Goal: Task Accomplishment & Management: Complete application form

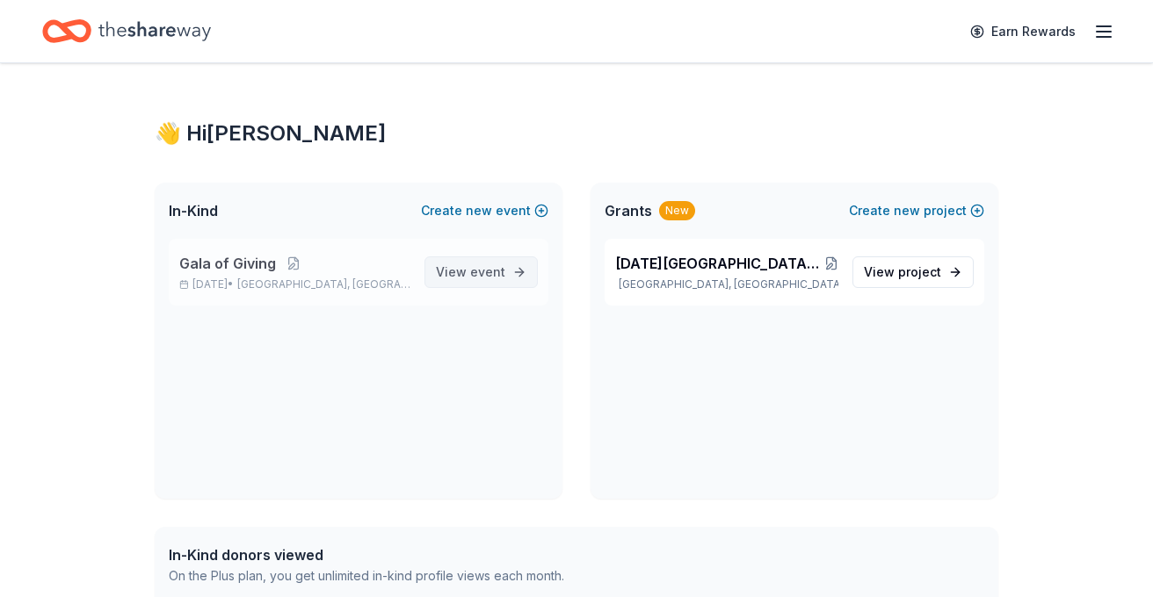
click at [477, 271] on span "event" at bounding box center [487, 271] width 35 height 15
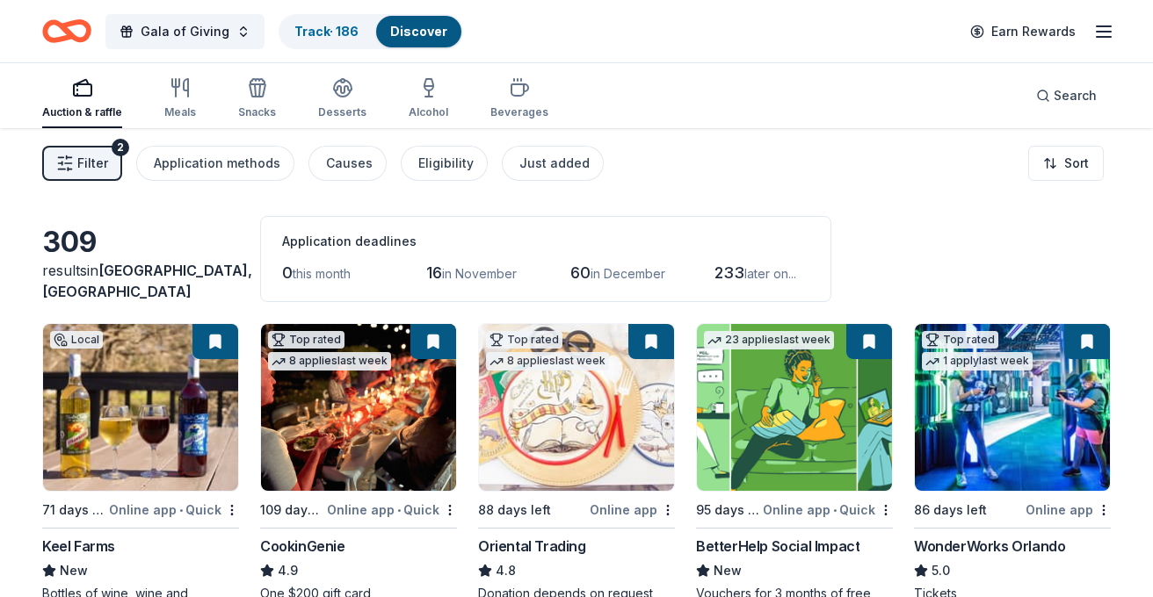
click at [87, 142] on div "Filter 2 Application methods Causes Eligibility Just added Sort" at bounding box center [576, 163] width 1153 height 70
click at [89, 156] on span "Filter" at bounding box center [92, 163] width 31 height 21
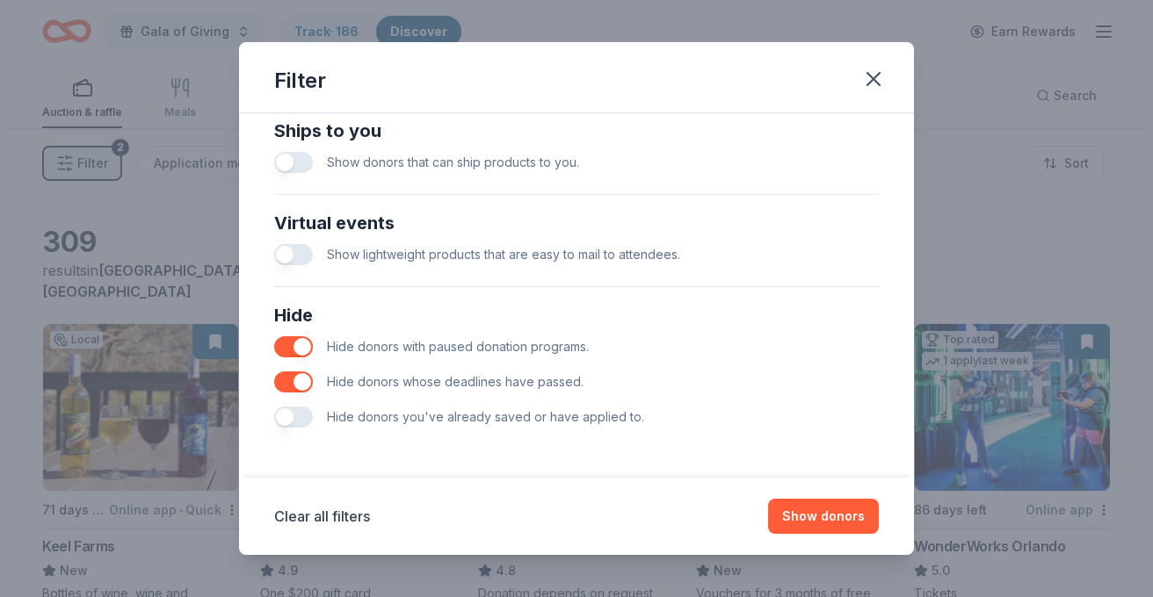
scroll to position [794, 0]
click at [292, 423] on button "button" at bounding box center [293, 417] width 39 height 21
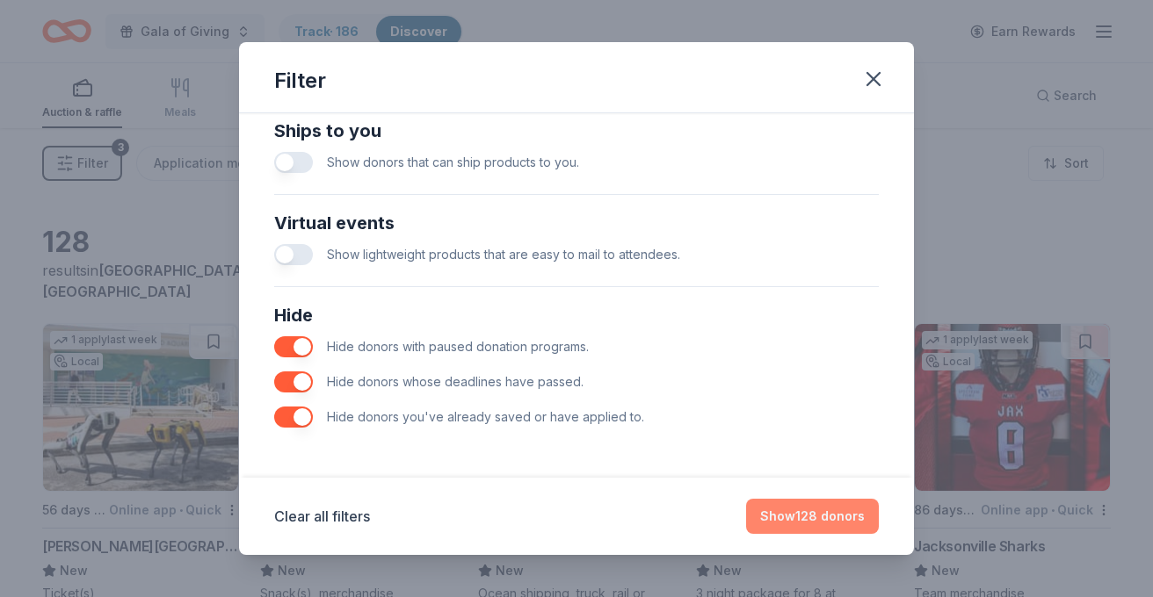
click at [830, 522] on button "Show 128 donors" at bounding box center [812, 516] width 133 height 35
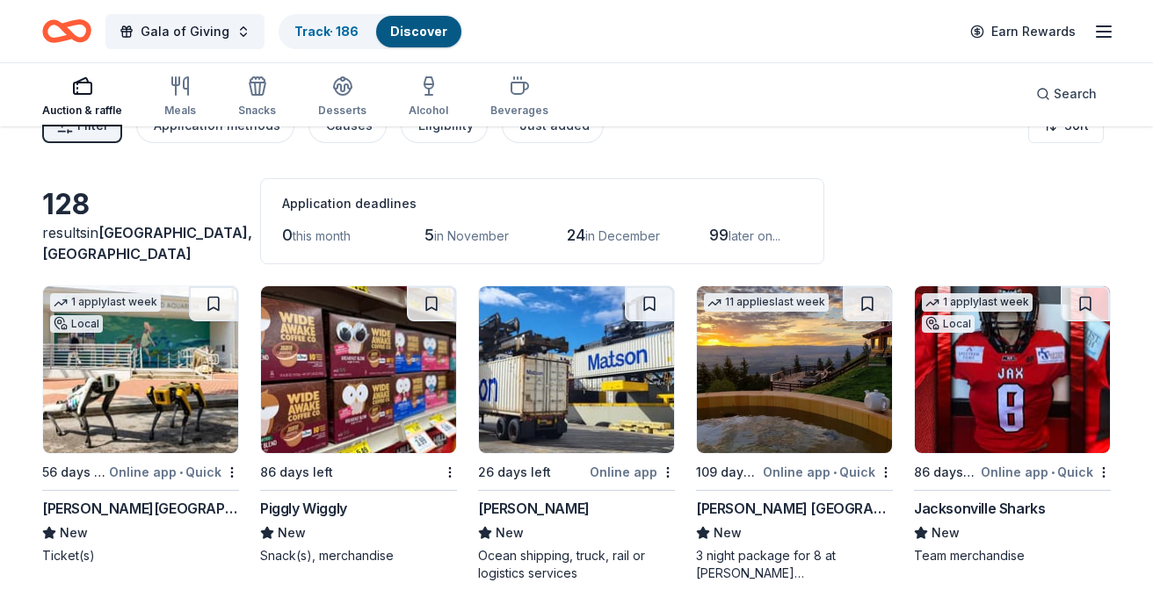
scroll to position [57, 0]
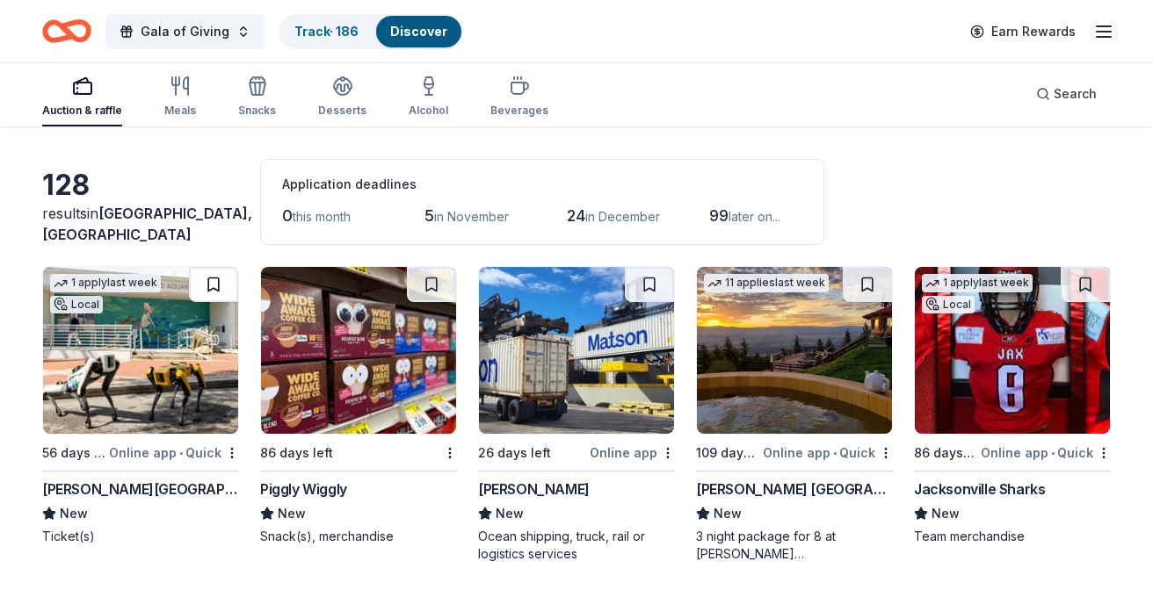
click at [208, 288] on button at bounding box center [213, 284] width 49 height 35
click at [438, 279] on button at bounding box center [431, 284] width 49 height 35
click at [655, 282] on button at bounding box center [649, 284] width 49 height 35
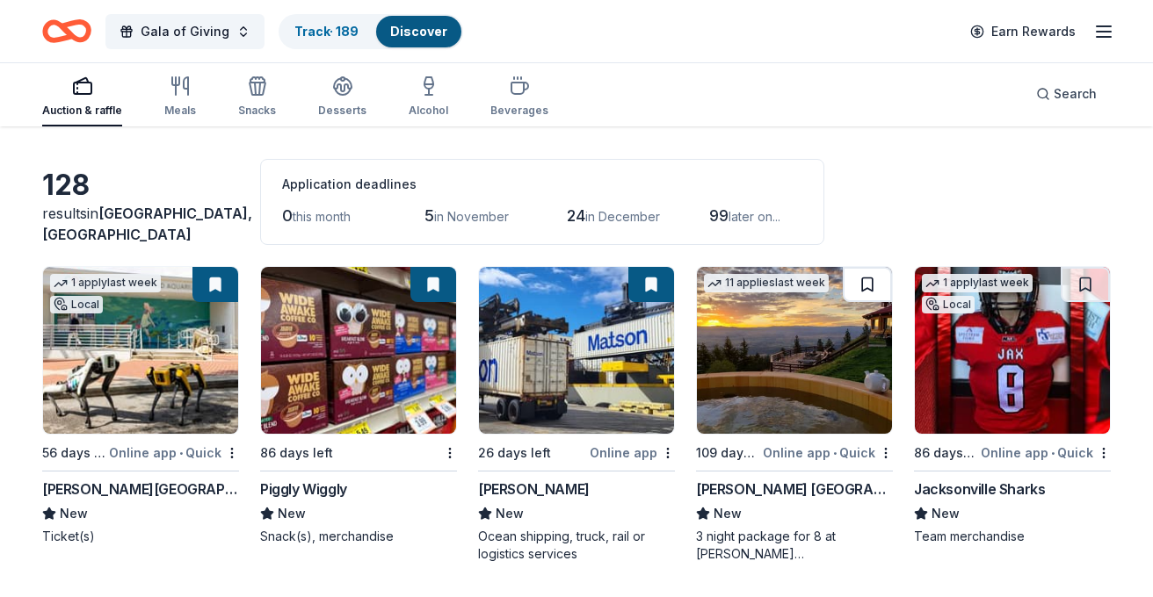
click at [867, 286] on button at bounding box center [867, 284] width 49 height 35
click at [871, 284] on button at bounding box center [869, 284] width 46 height 35
click at [868, 278] on button at bounding box center [869, 284] width 46 height 35
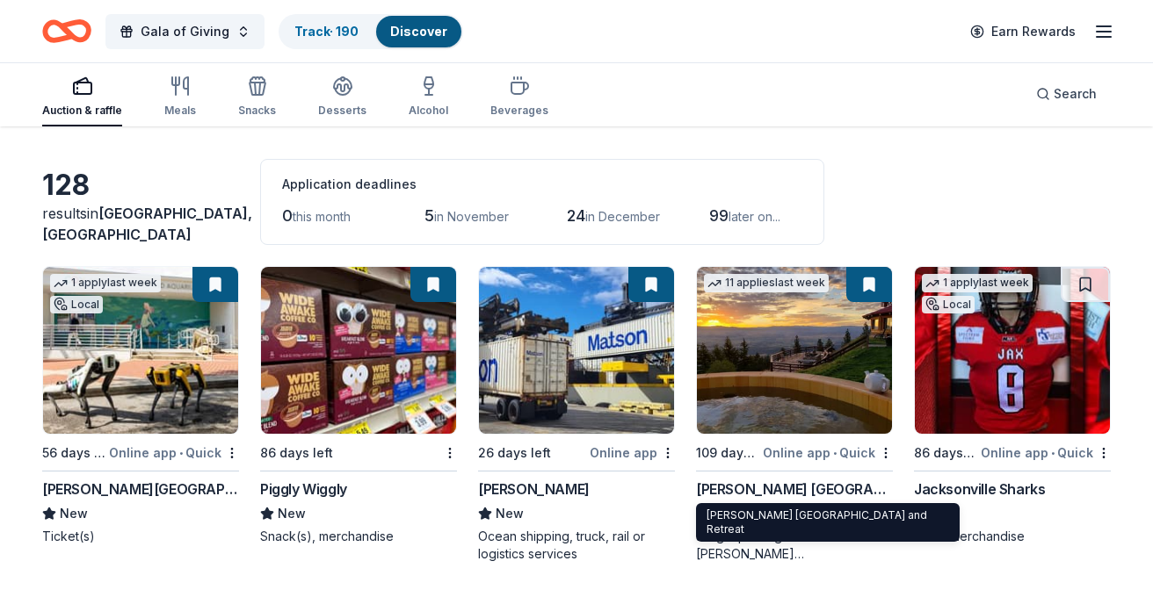
click at [759, 486] on div "Downing Mountain Lodge and Retreat" at bounding box center [794, 489] width 197 height 21
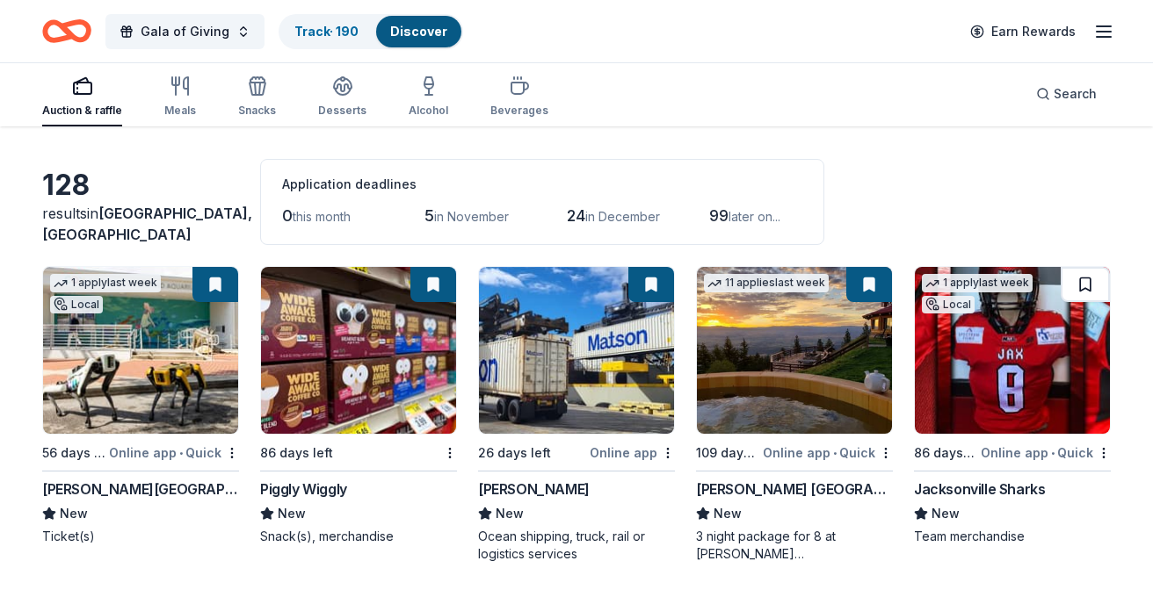
click at [1097, 281] on button at bounding box center [1084, 284] width 49 height 35
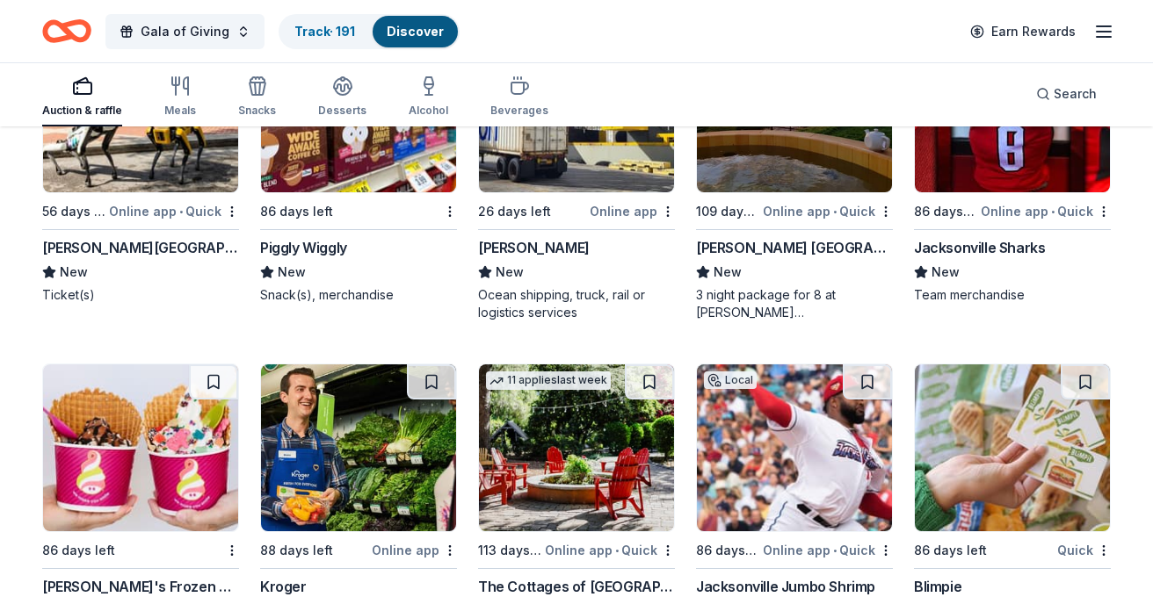
scroll to position [441, 0]
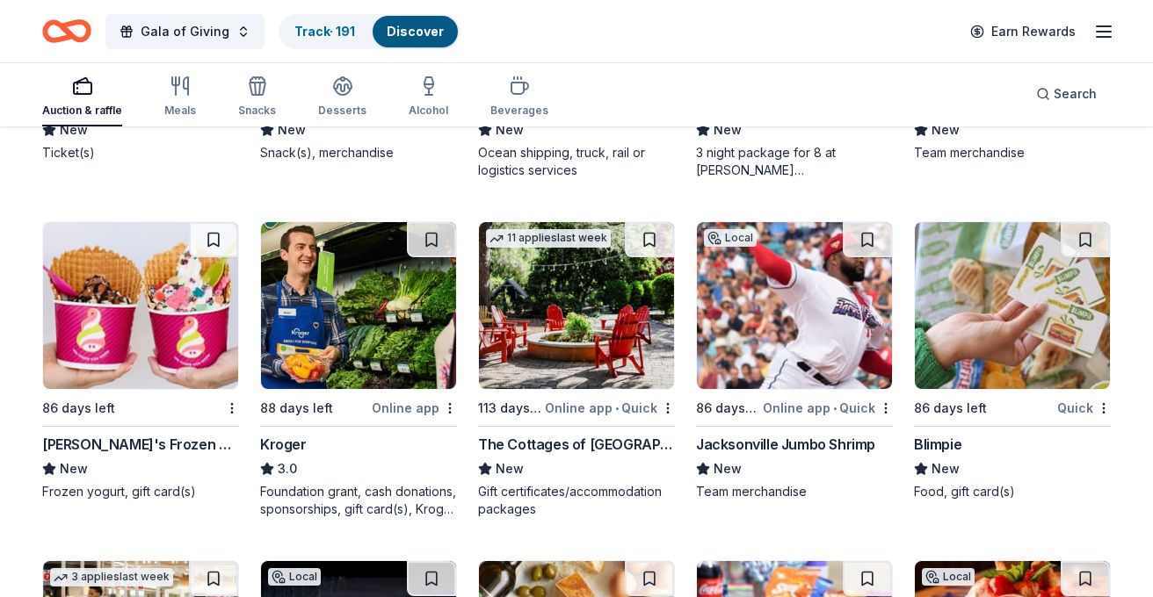
click at [594, 387] on img at bounding box center [576, 305] width 195 height 167
click at [866, 235] on button at bounding box center [867, 239] width 49 height 35
click at [651, 241] on button at bounding box center [649, 239] width 49 height 35
click at [999, 296] on img at bounding box center [1012, 305] width 195 height 167
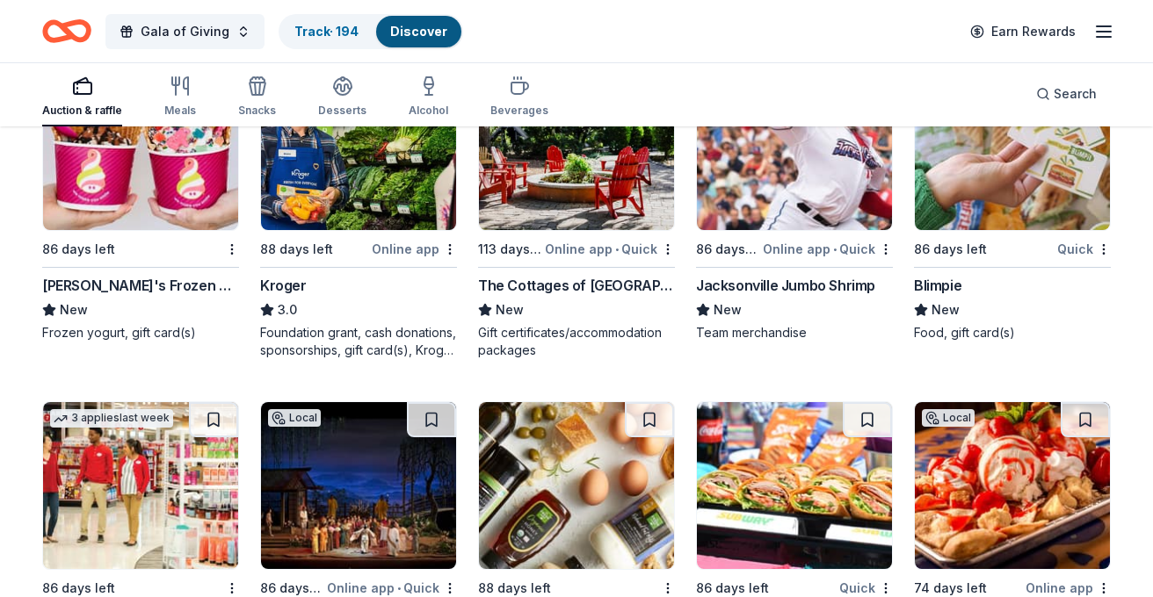
scroll to position [796, 0]
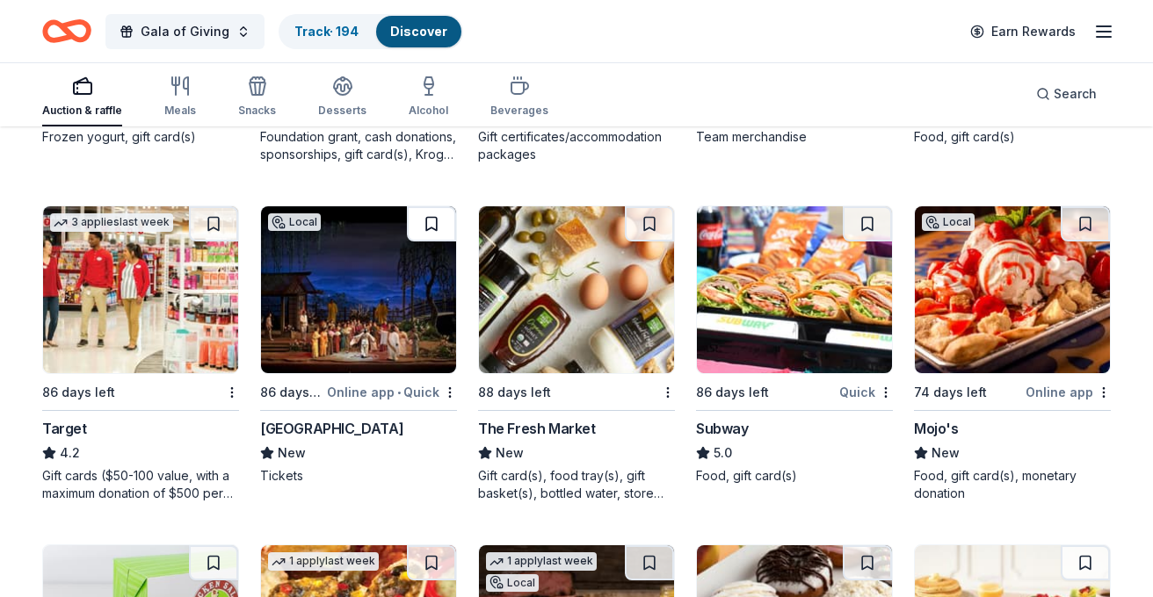
click at [422, 230] on button at bounding box center [431, 223] width 49 height 35
click at [569, 299] on img at bounding box center [576, 289] width 195 height 167
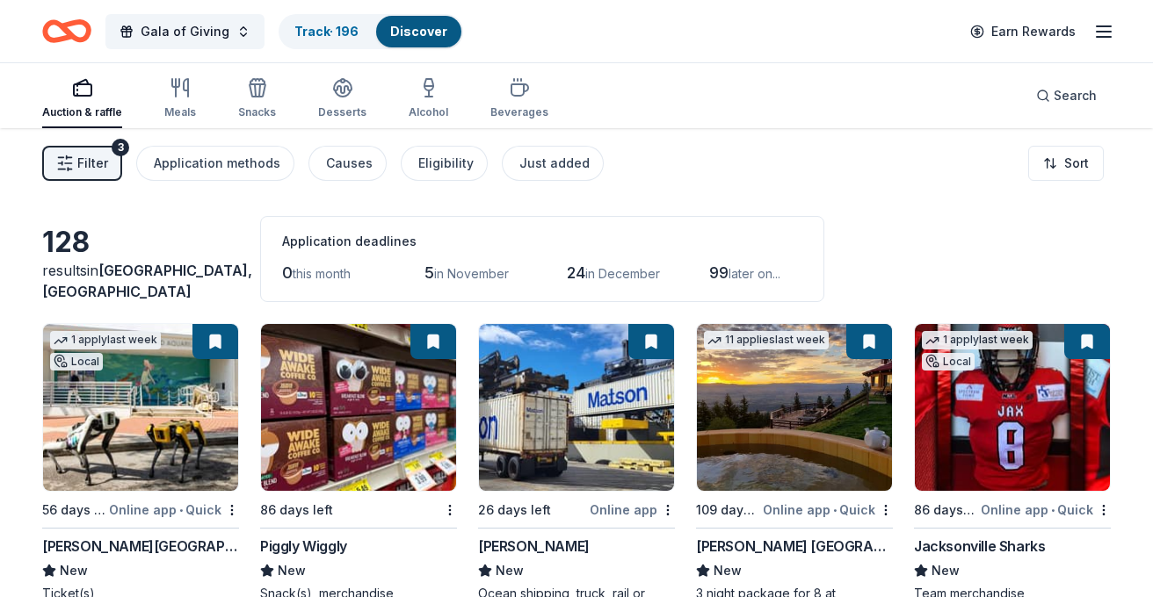
scroll to position [0, 0]
click at [100, 164] on span "Filter" at bounding box center [92, 163] width 31 height 21
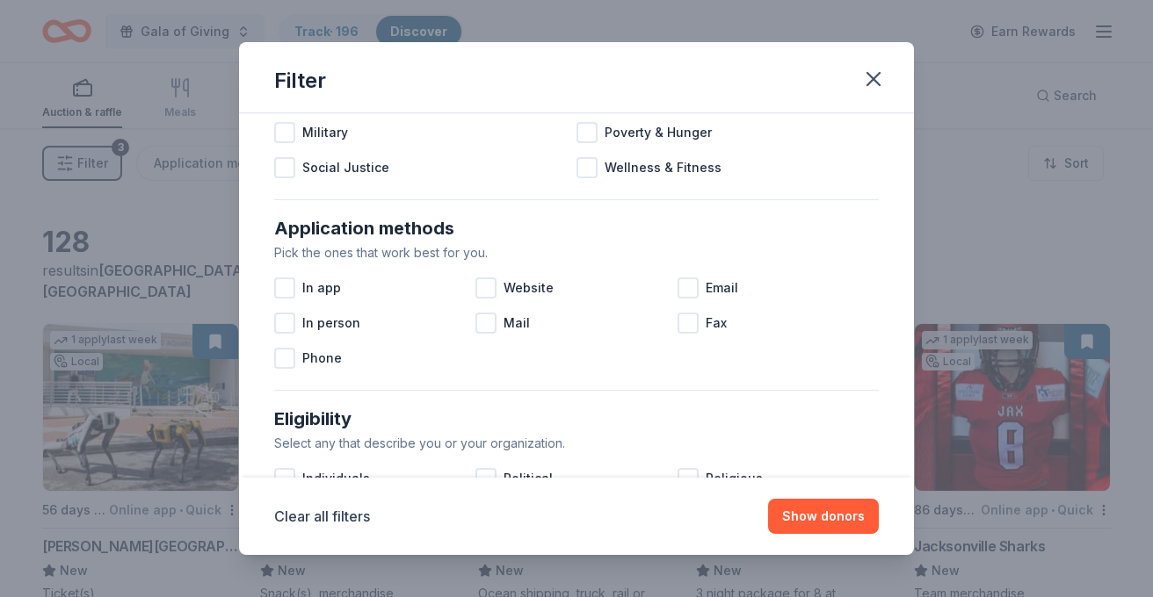
scroll to position [344, 0]
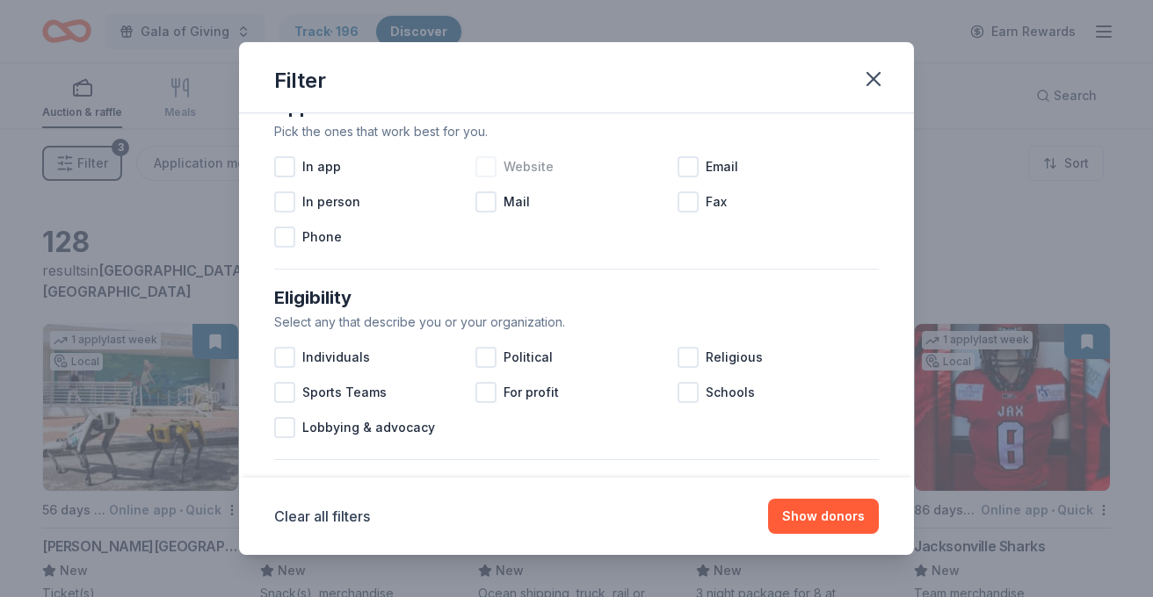
click at [484, 170] on div at bounding box center [485, 166] width 21 height 21
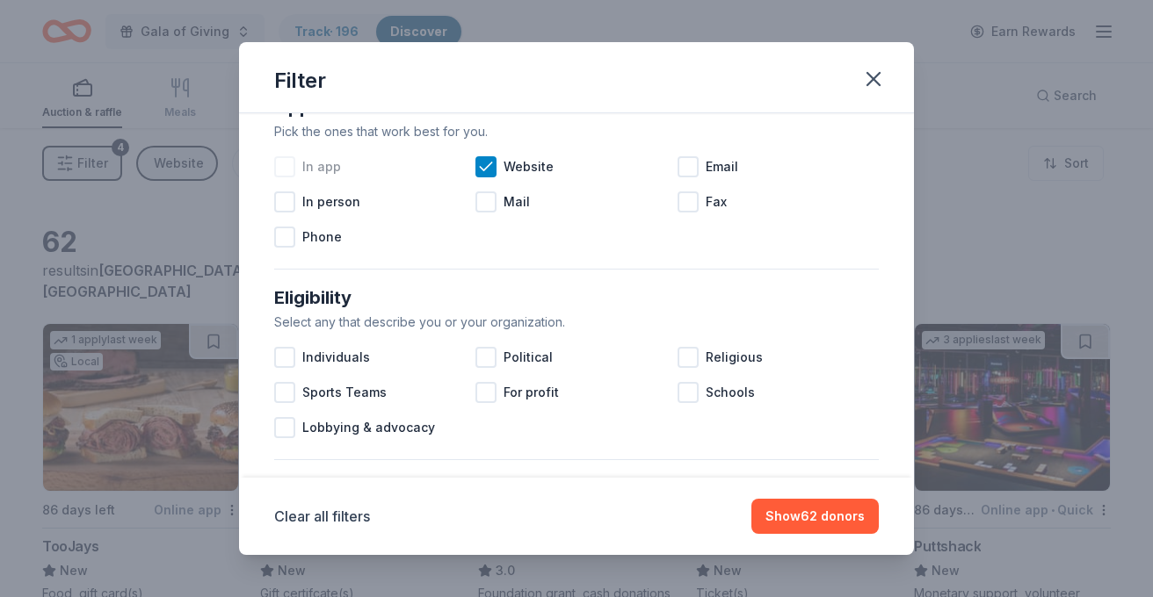
click at [287, 170] on div at bounding box center [284, 166] width 21 height 21
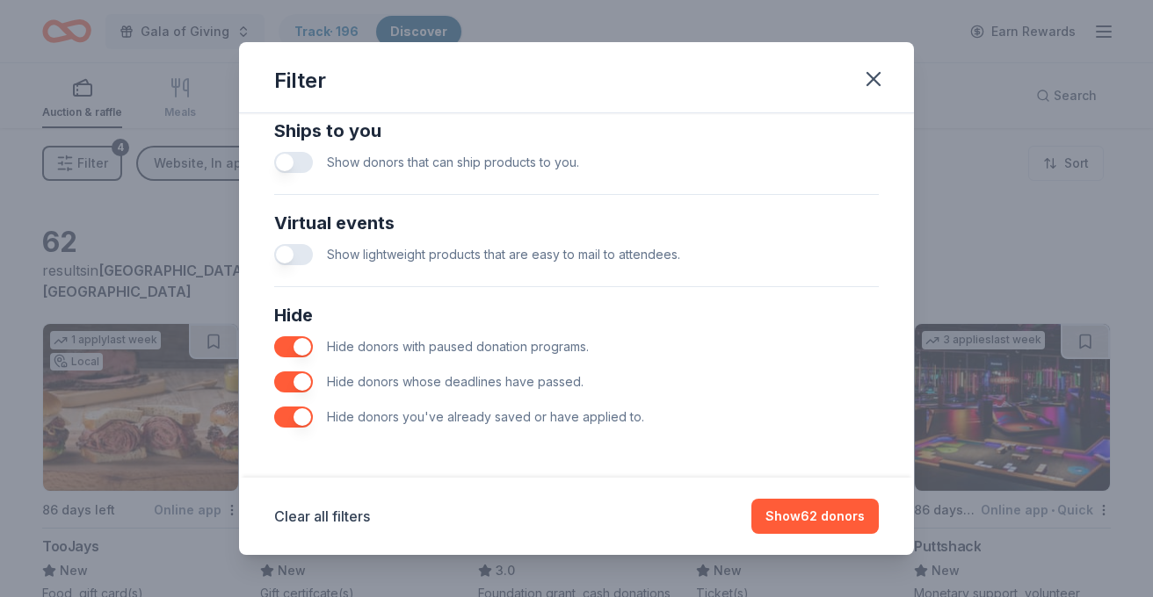
scroll to position [794, 0]
click at [825, 518] on button "Show 62 donors" at bounding box center [814, 516] width 127 height 35
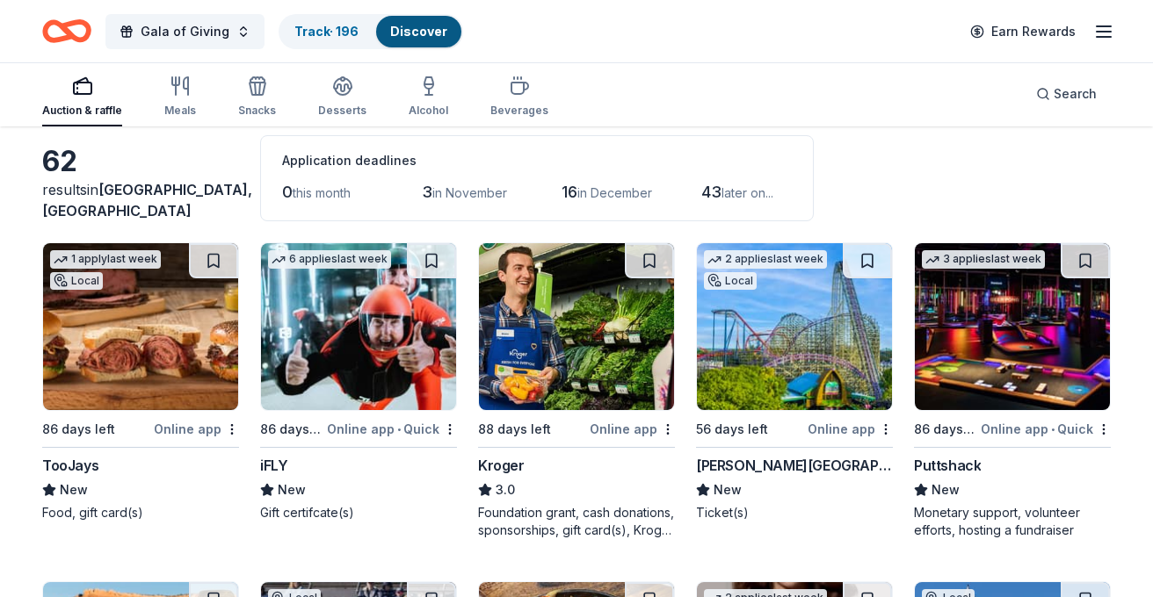
scroll to position [213, 0]
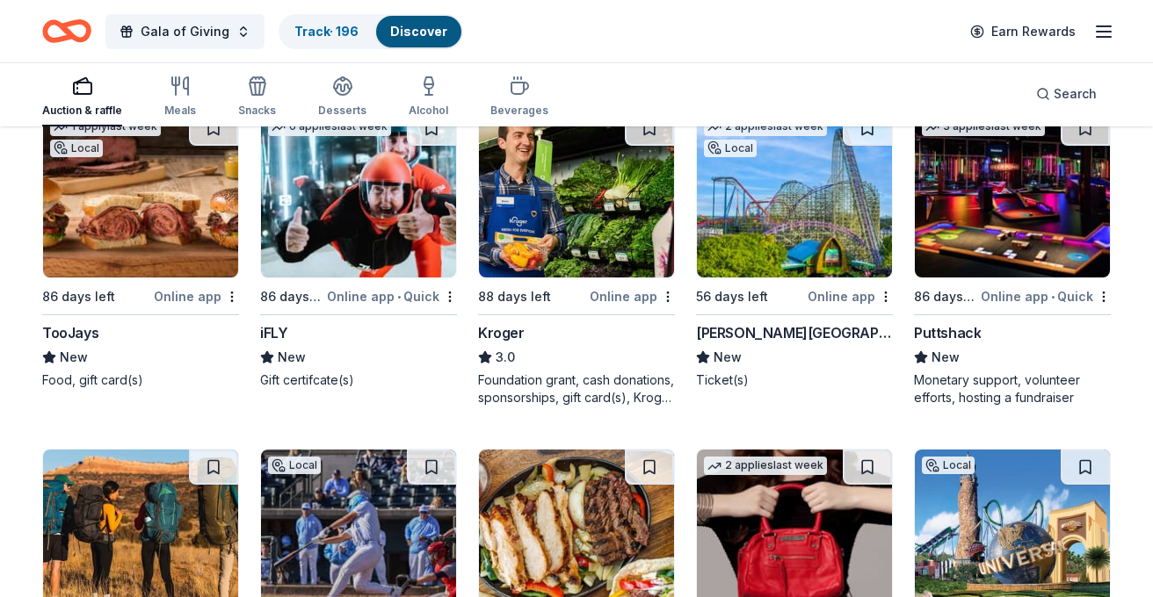
click at [120, 217] on img at bounding box center [140, 194] width 195 height 167
click at [375, 220] on img at bounding box center [358, 194] width 195 height 167
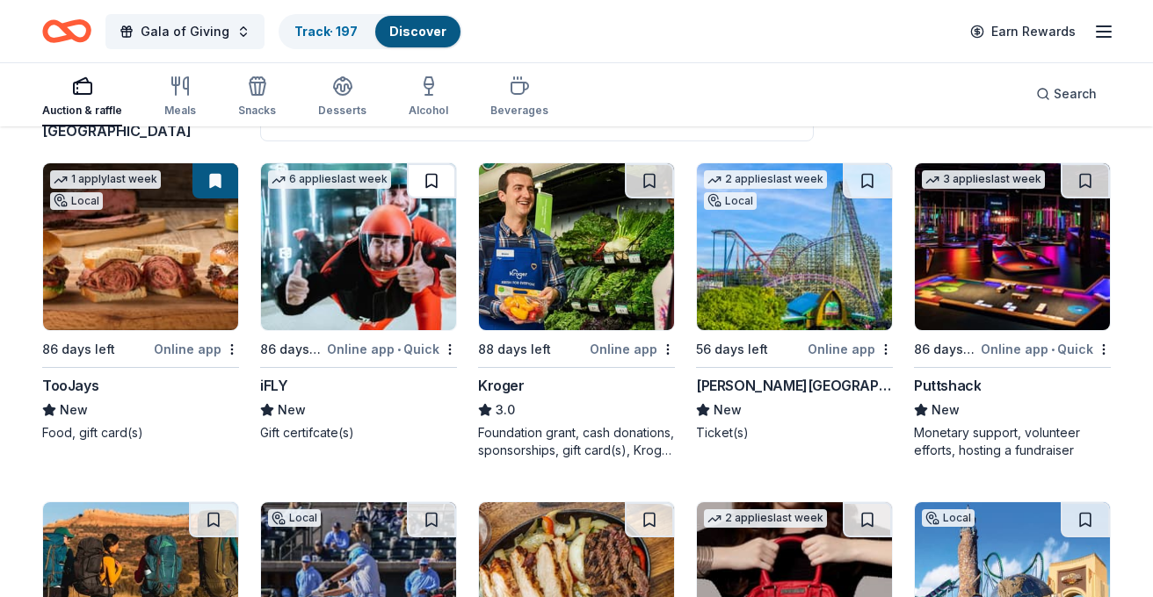
click at [438, 184] on button at bounding box center [431, 180] width 49 height 35
click at [599, 260] on img at bounding box center [576, 246] width 195 height 167
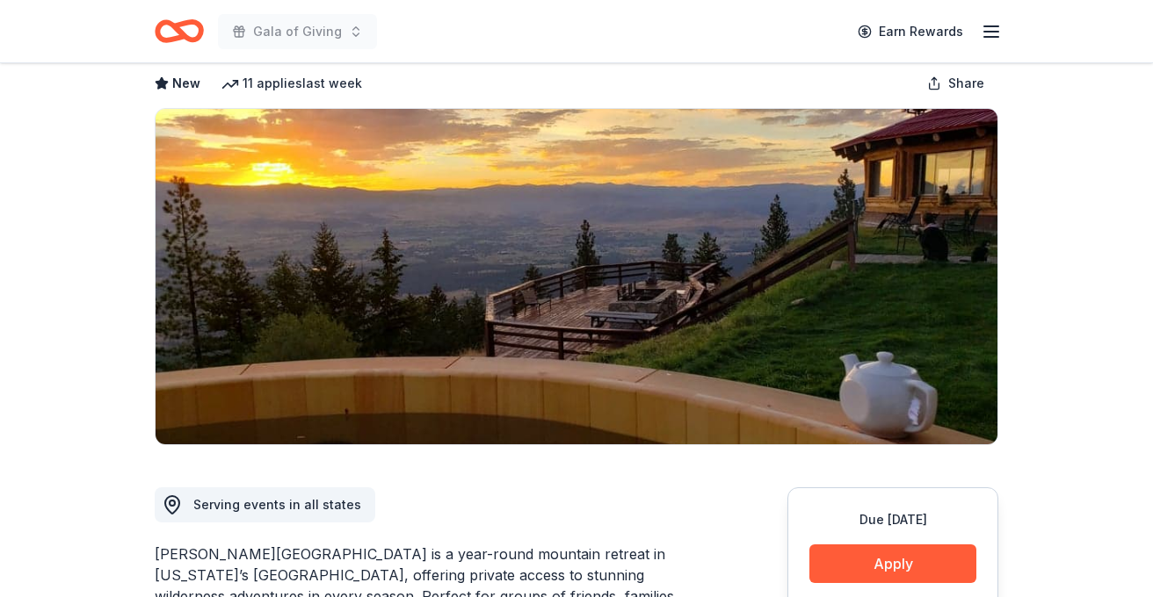
scroll to position [705, 0]
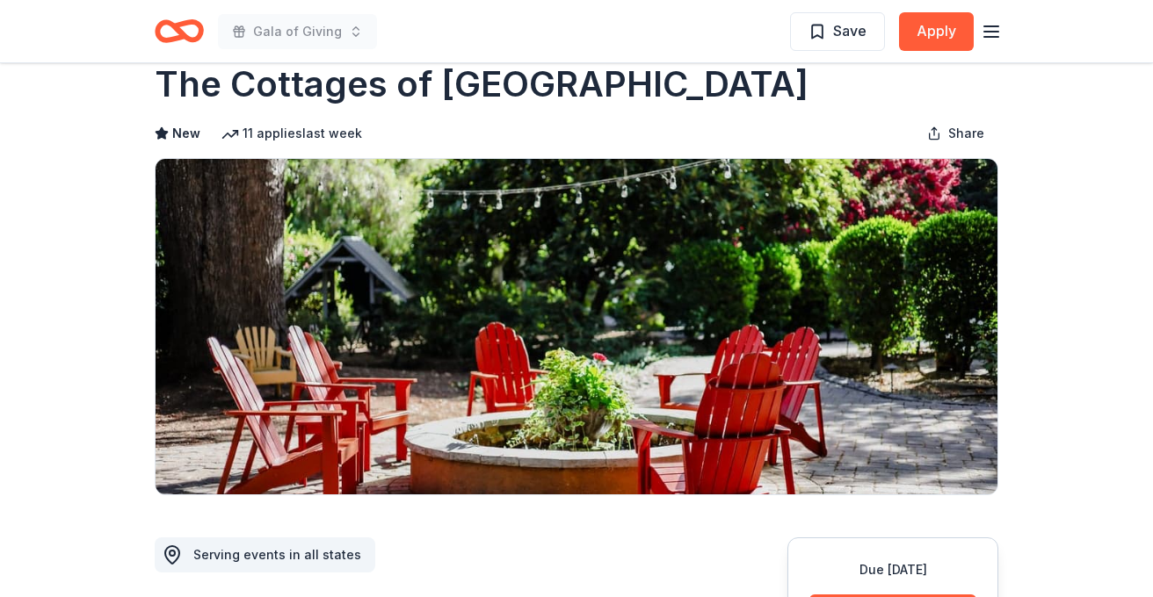
scroll to position [38, 0]
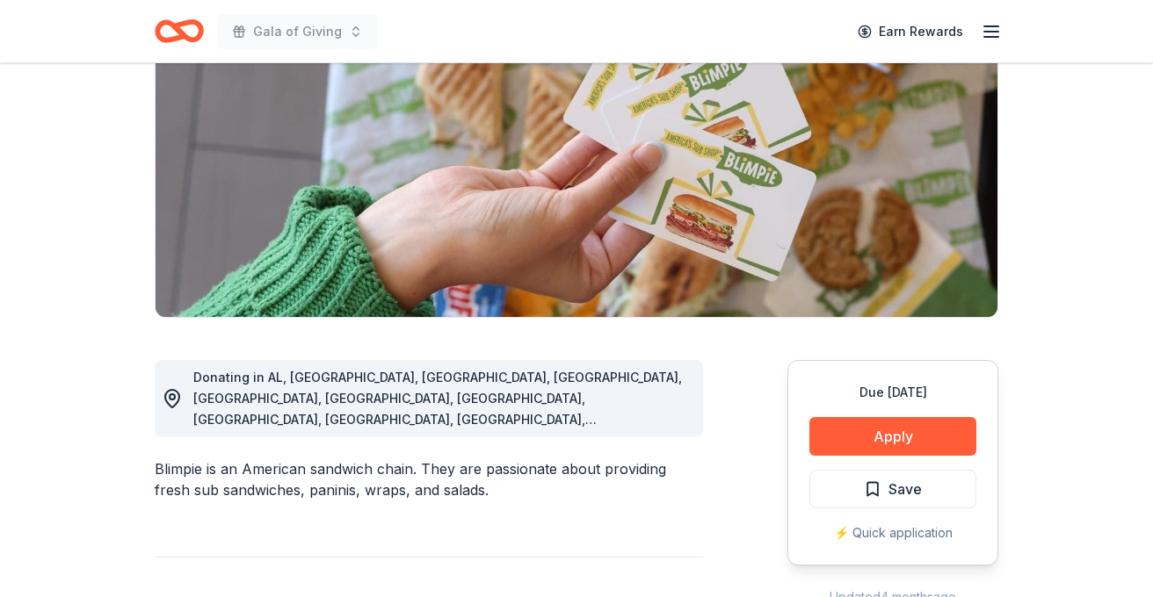
scroll to position [337, 0]
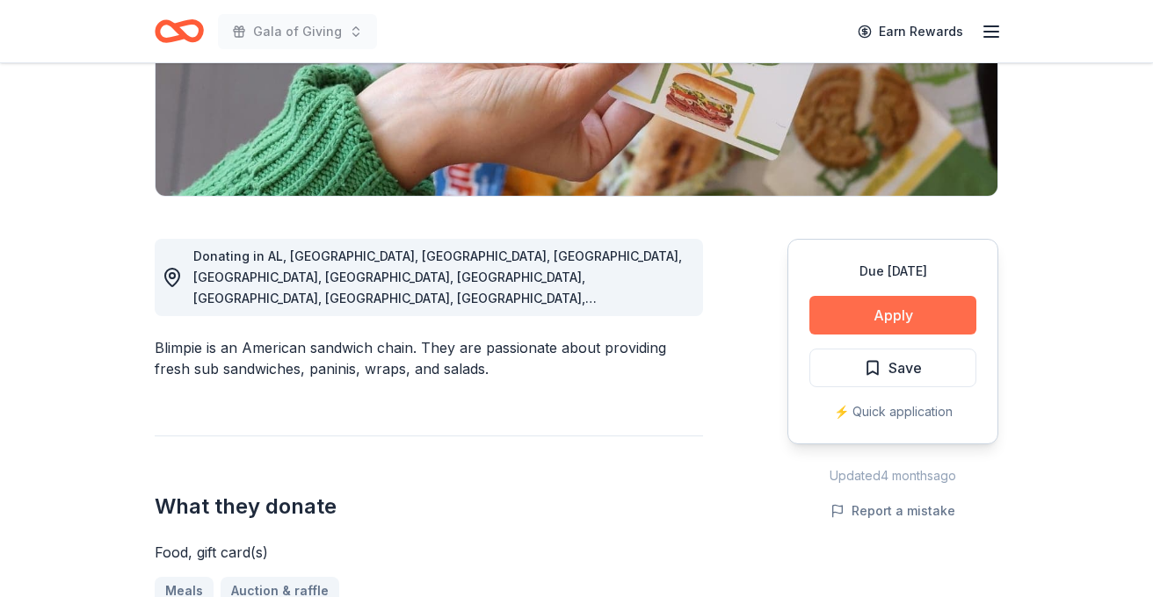
click at [898, 312] on button "Apply" at bounding box center [892, 315] width 167 height 39
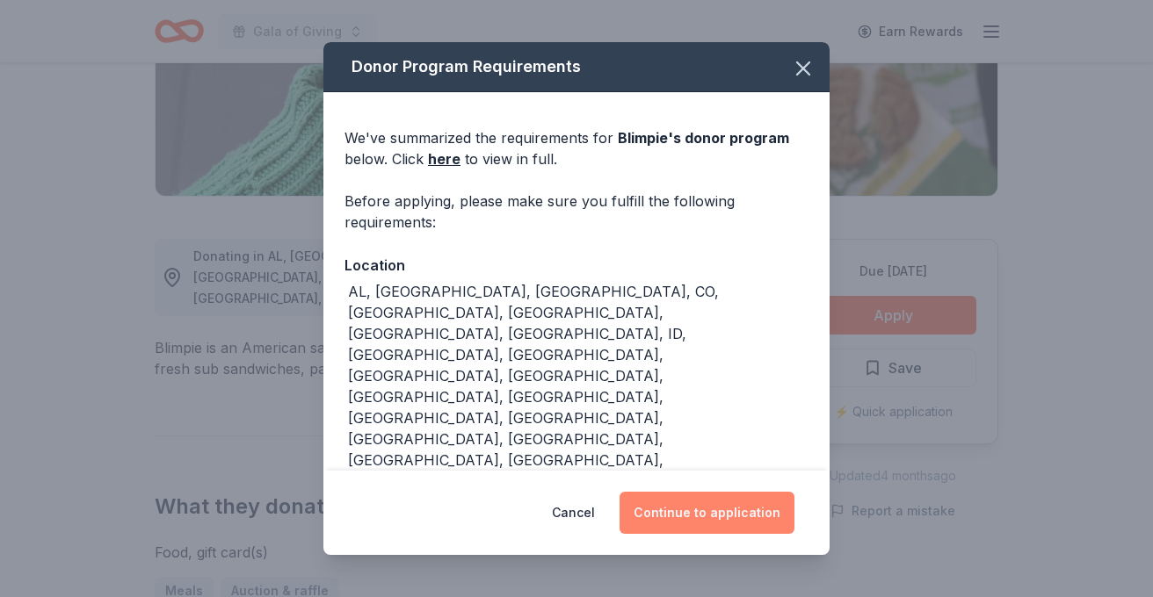
click at [720, 507] on button "Continue to application" at bounding box center [706, 513] width 175 height 42
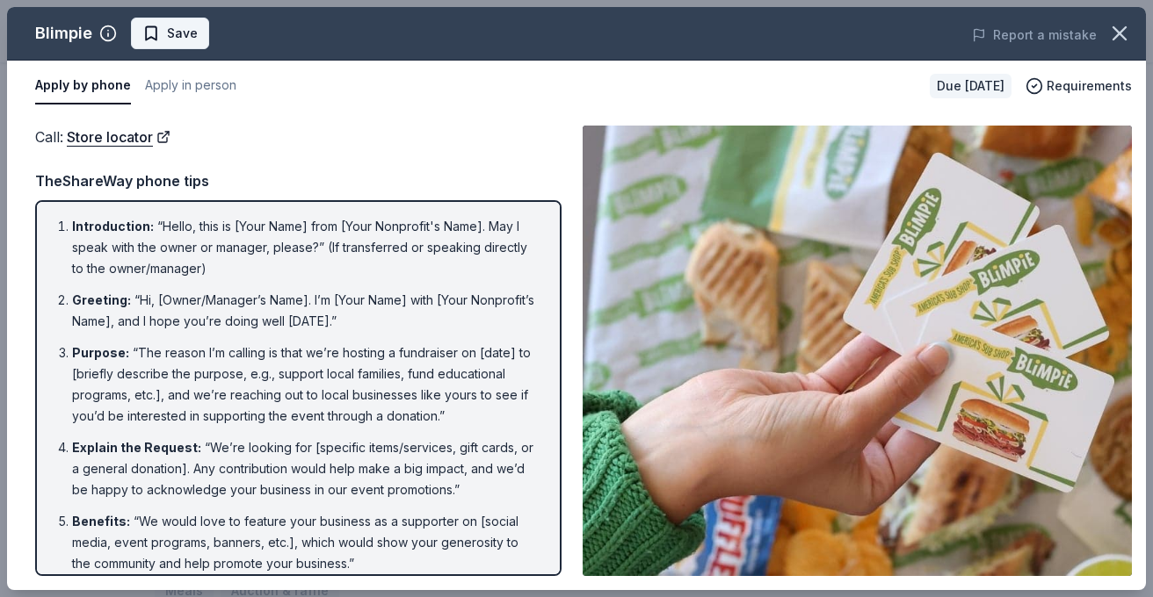
click at [161, 36] on span "Save" at bounding box center [169, 33] width 55 height 21
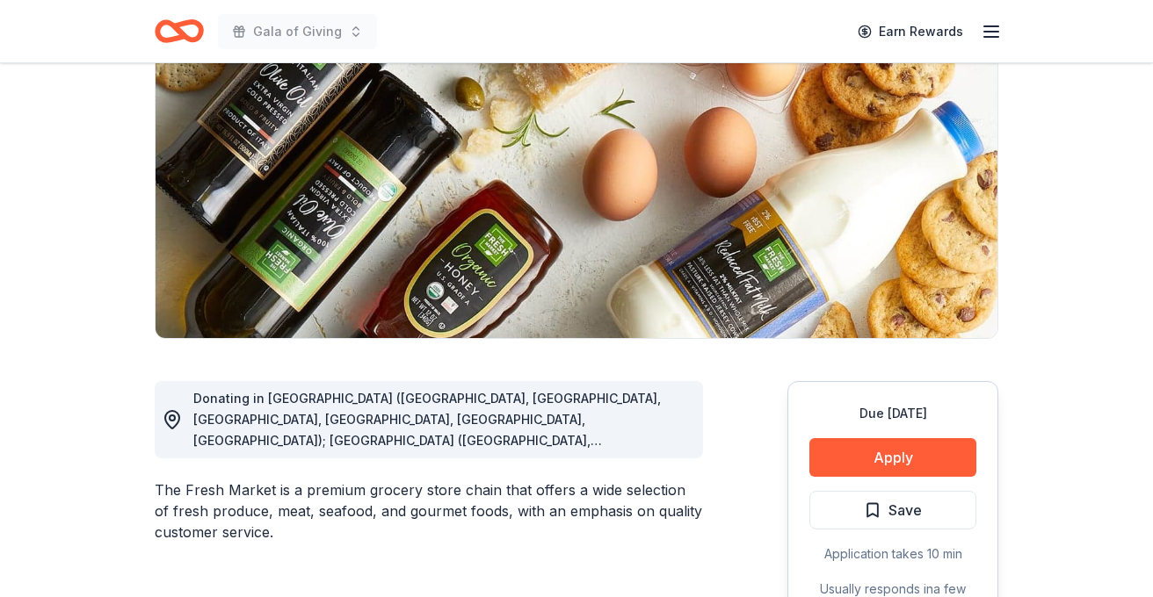
scroll to position [362, 0]
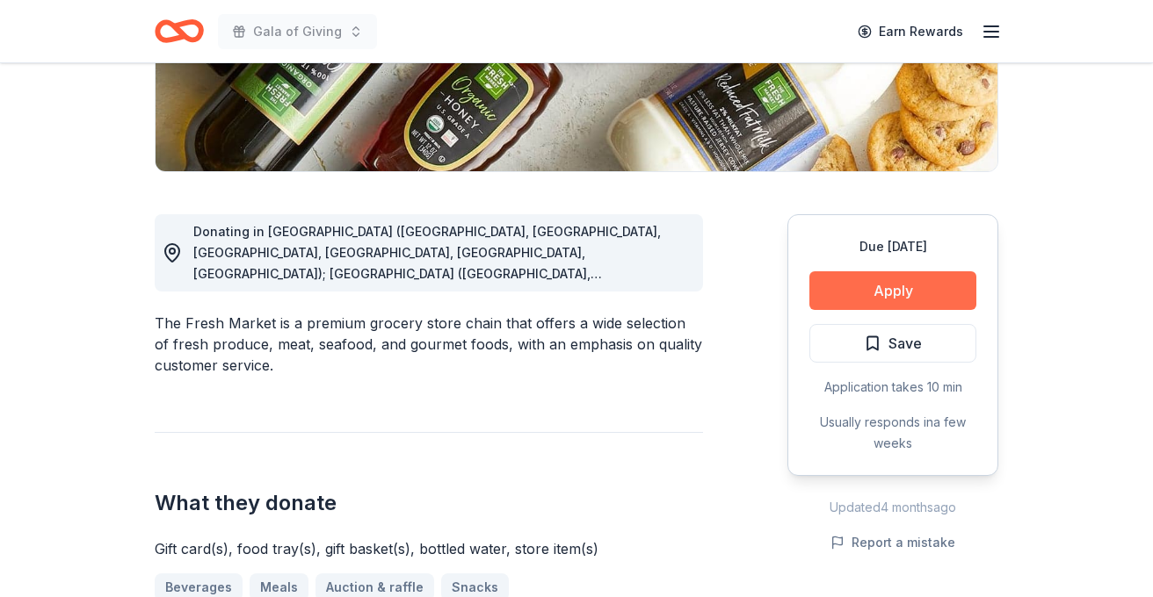
click at [828, 293] on button "Apply" at bounding box center [892, 290] width 167 height 39
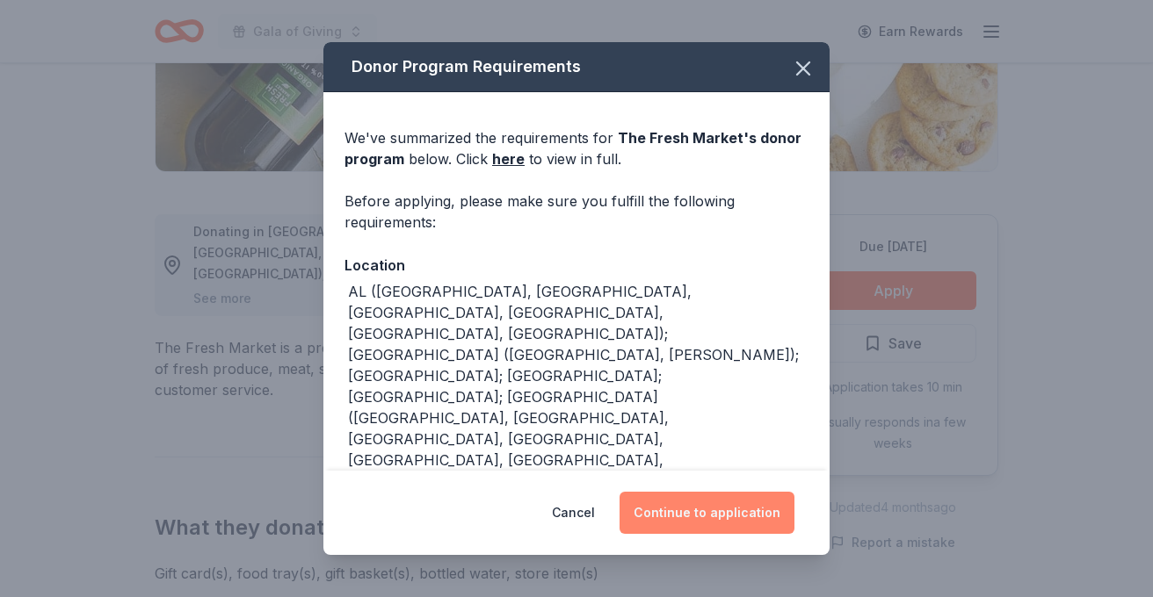
click at [673, 513] on button "Continue to application" at bounding box center [706, 513] width 175 height 42
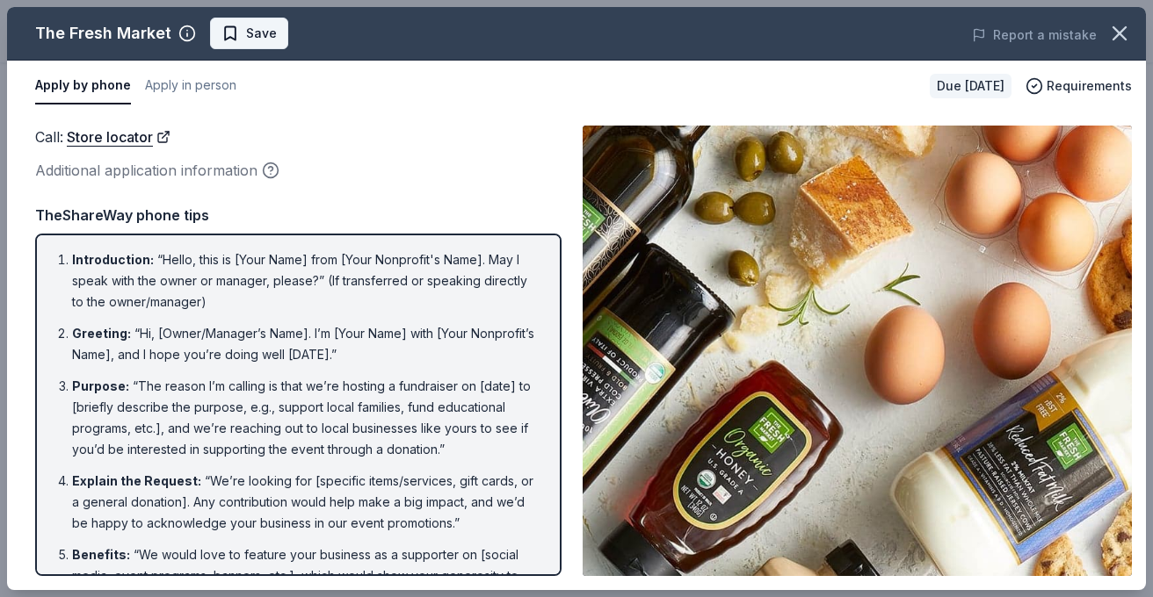
click at [223, 48] on button "Save" at bounding box center [249, 34] width 78 height 32
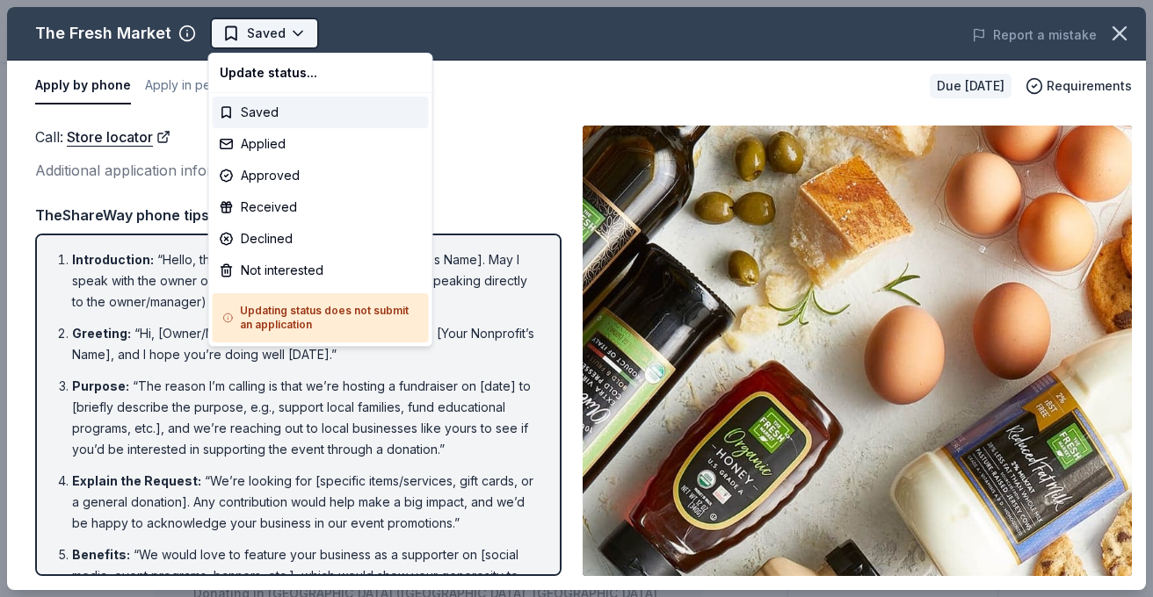
scroll to position [0, 0]
click at [265, 35] on body "Gala of Giving Saved Apply Due in 88 days Share The Fresh Market New • 1 review…" at bounding box center [576, 298] width 1153 height 597
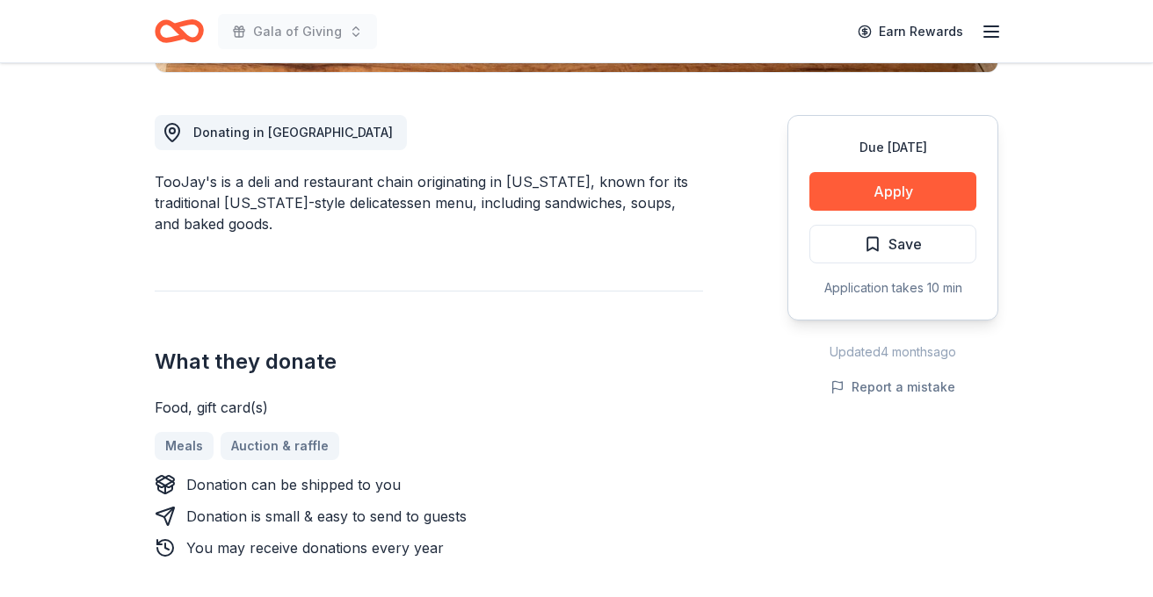
scroll to position [604, 0]
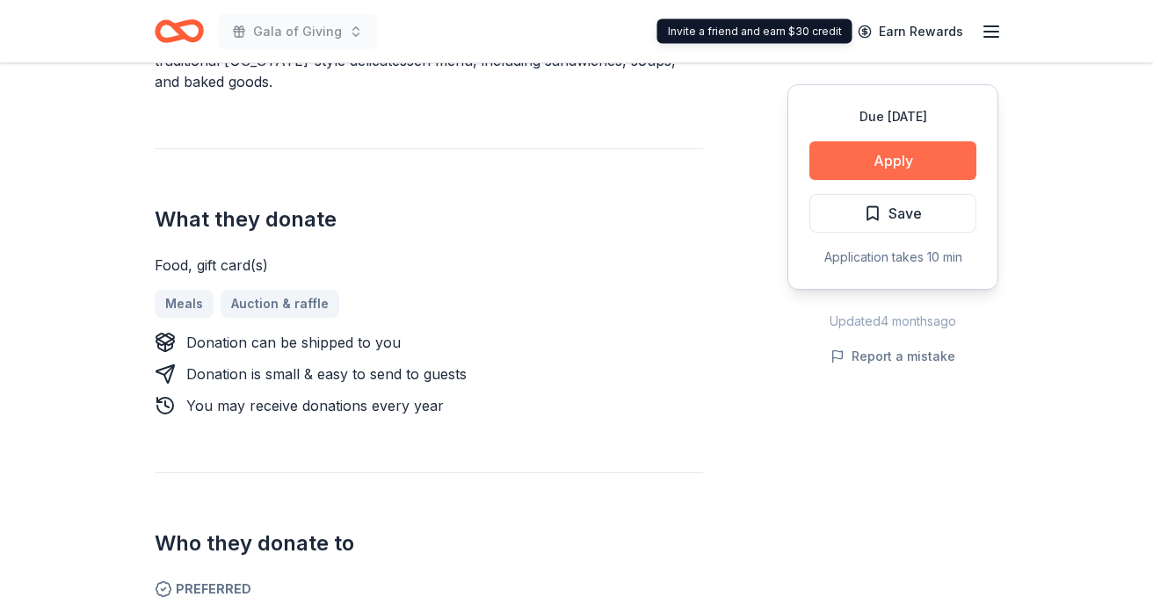
click at [900, 146] on button "Apply" at bounding box center [892, 160] width 167 height 39
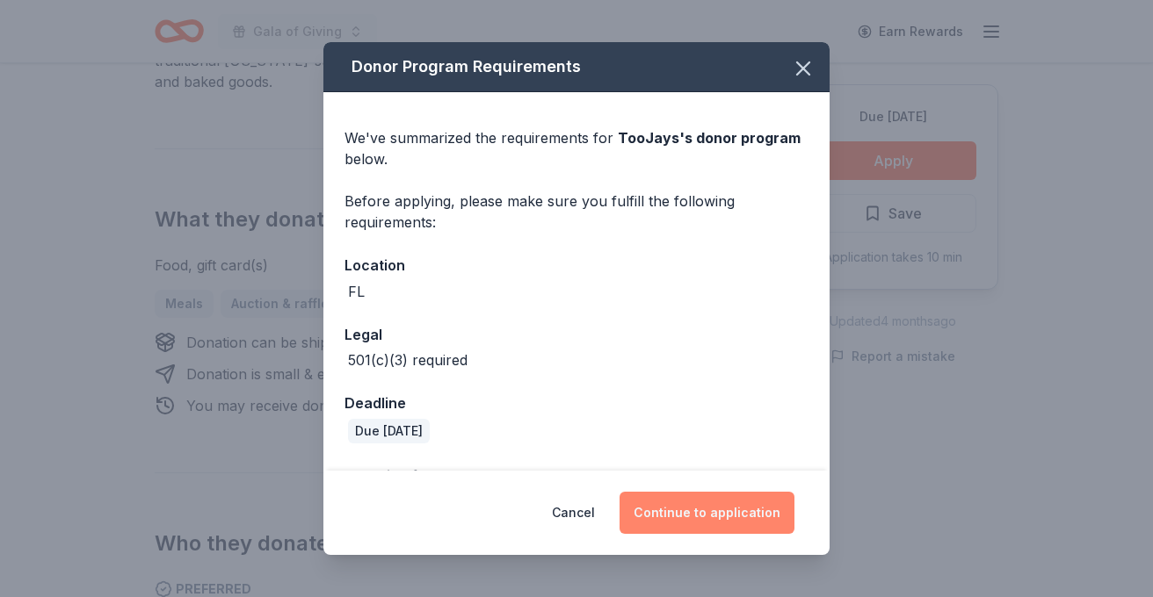
click at [715, 509] on button "Continue to application" at bounding box center [706, 513] width 175 height 42
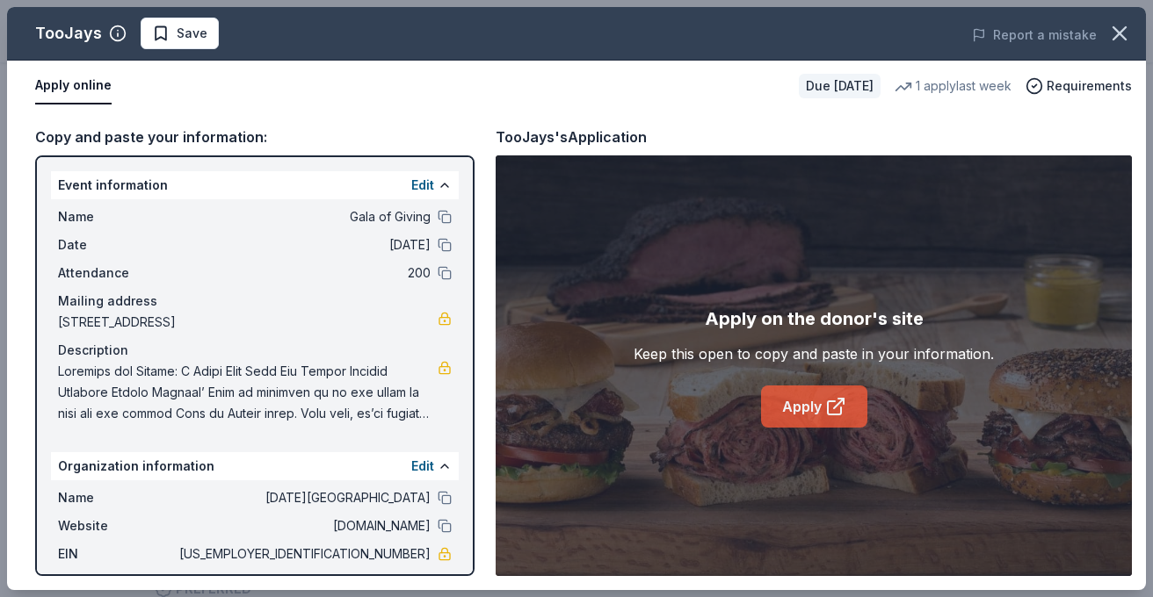
click at [799, 402] on link "Apply" at bounding box center [814, 407] width 106 height 42
click at [181, 31] on span "Save" at bounding box center [192, 33] width 31 height 21
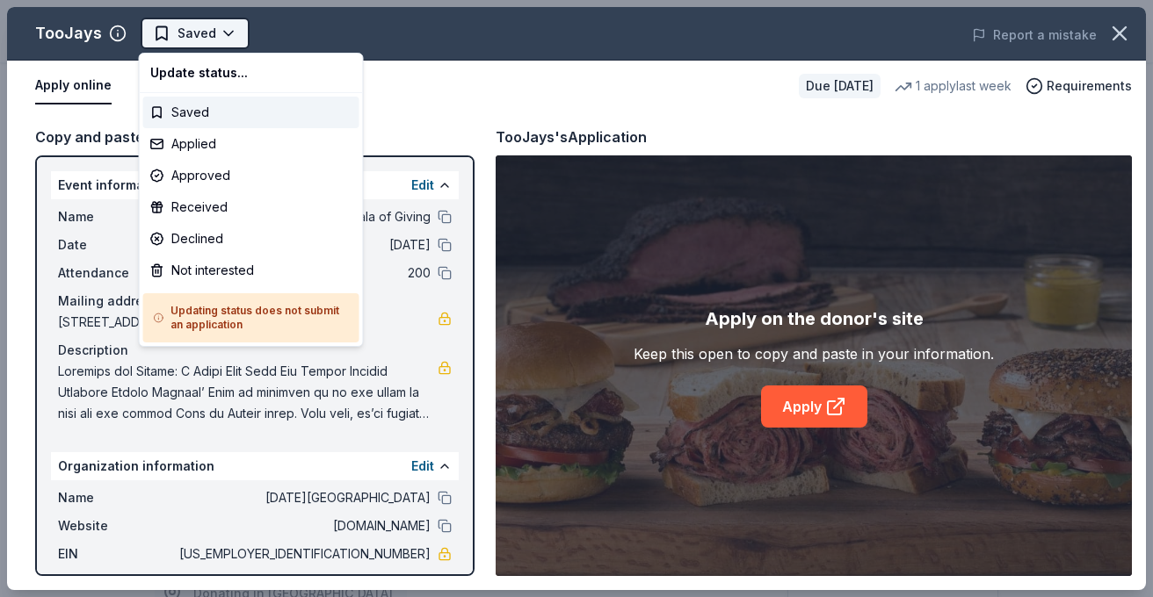
click at [224, 33] on body "Gala of Giving Earn Rewards Due in 86 days Share TooJays New 1 apply last week …" at bounding box center [576, 298] width 1153 height 597
click at [199, 142] on div "Applied" at bounding box center [251, 144] width 216 height 32
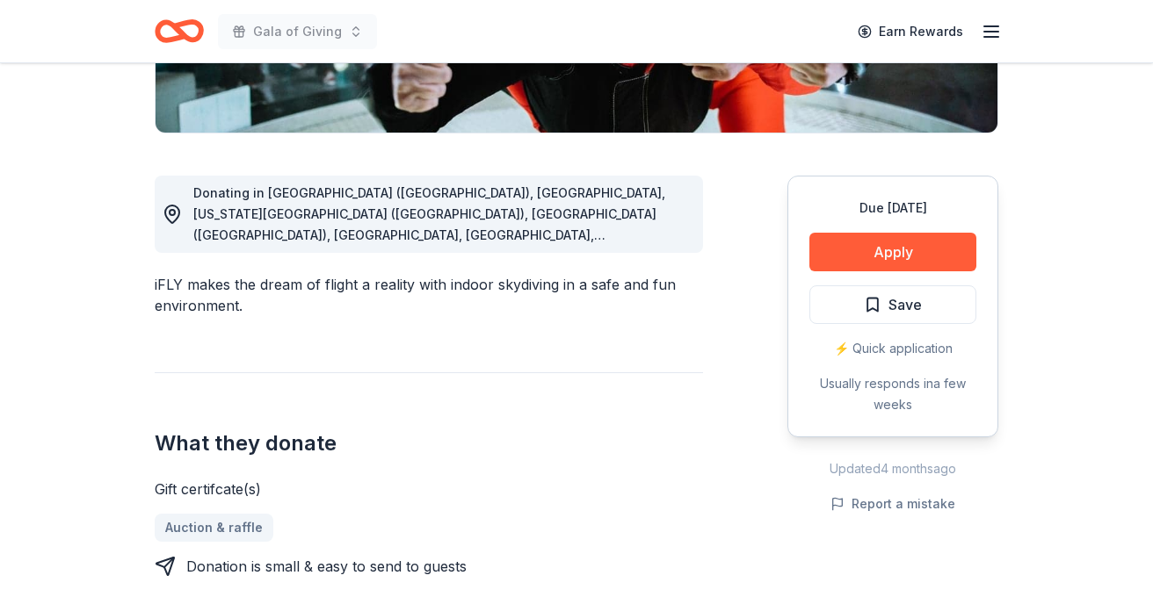
scroll to position [454, 0]
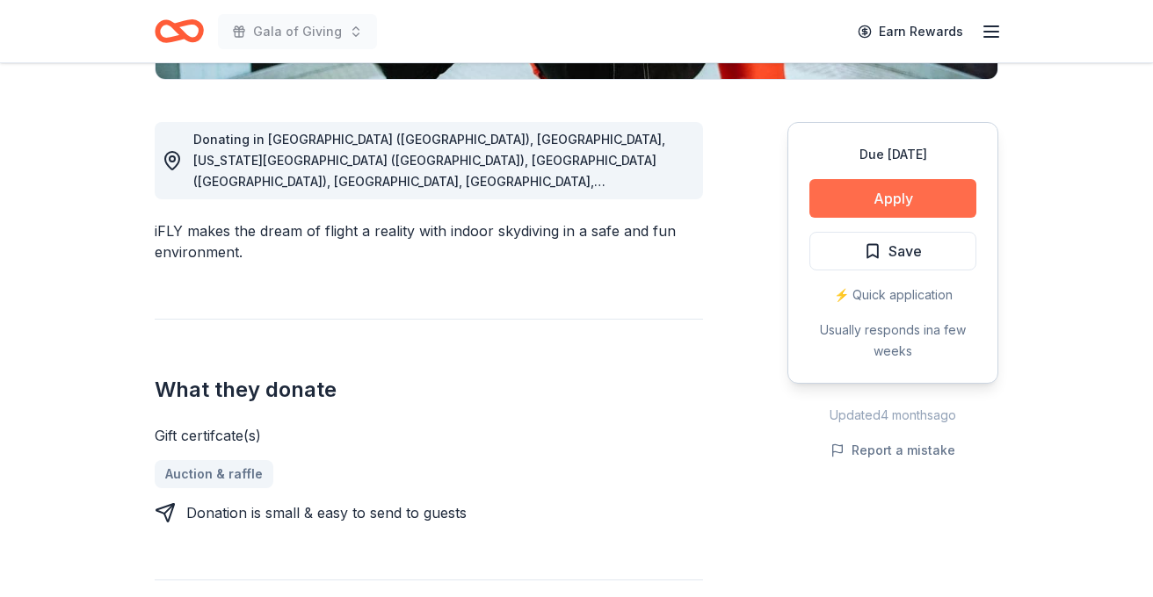
click at [876, 188] on button "Apply" at bounding box center [892, 198] width 167 height 39
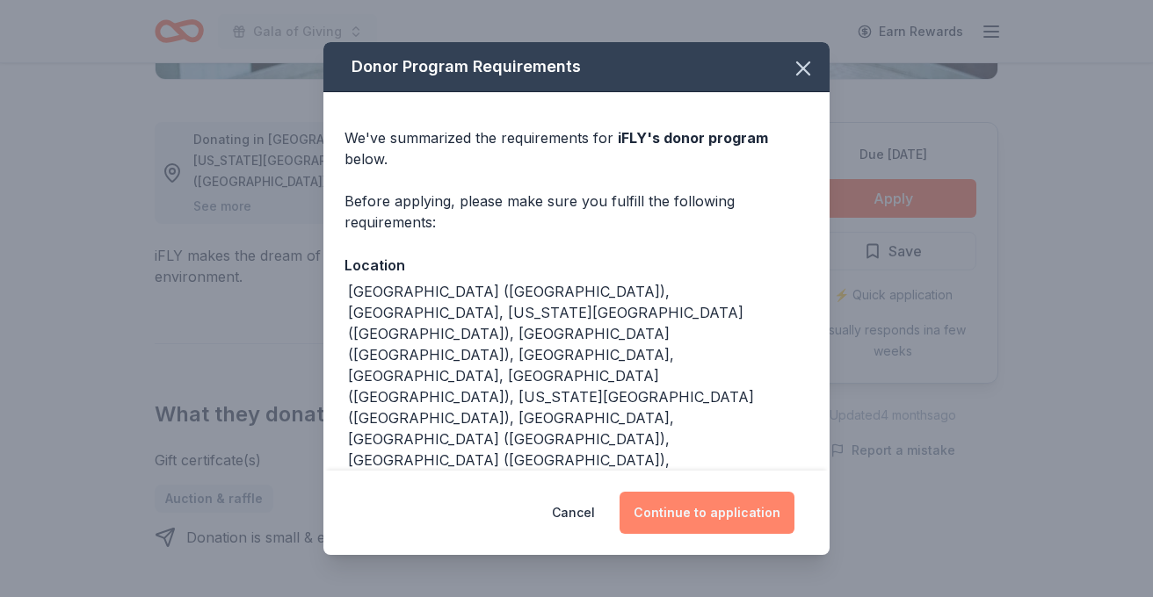
click at [669, 505] on button "Continue to application" at bounding box center [706, 513] width 175 height 42
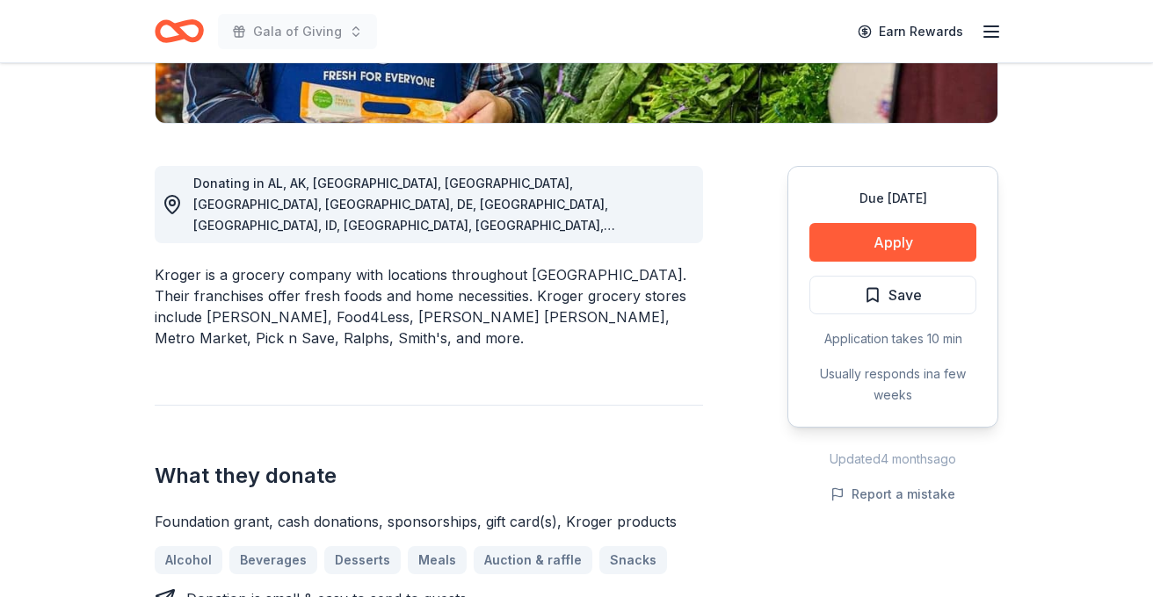
scroll to position [463, 0]
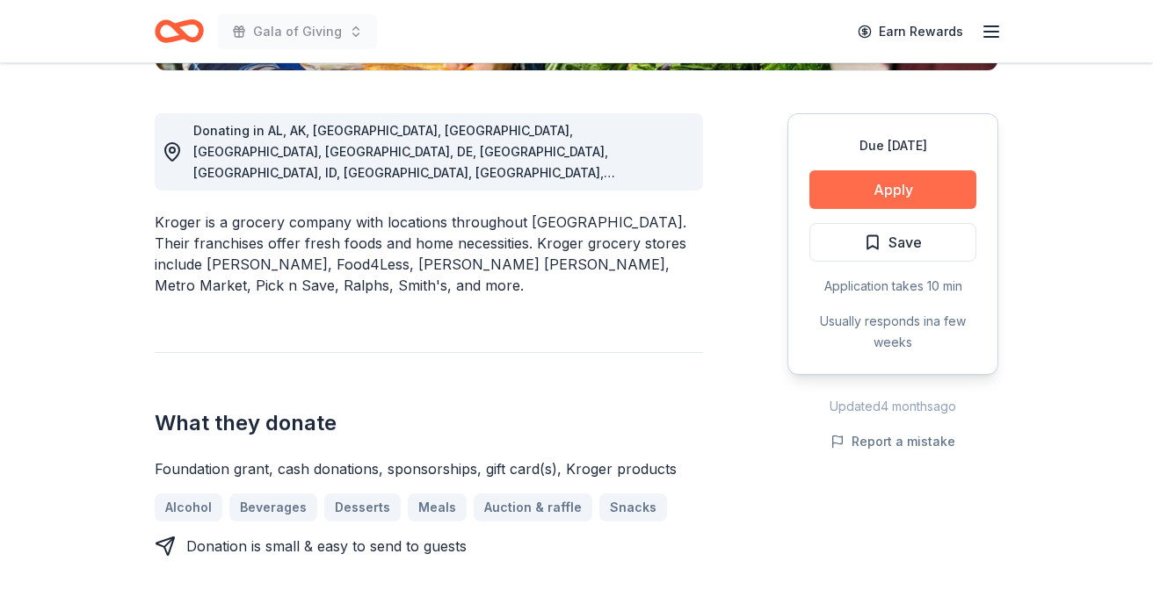
click at [874, 186] on button "Apply" at bounding box center [892, 189] width 167 height 39
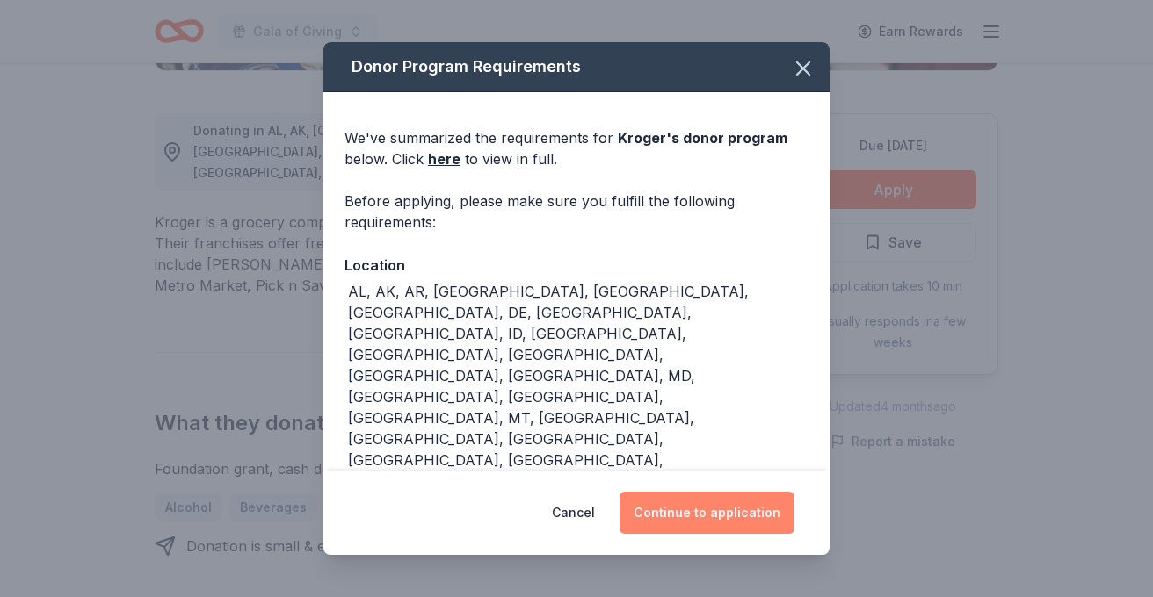
click at [672, 511] on button "Continue to application" at bounding box center [706, 513] width 175 height 42
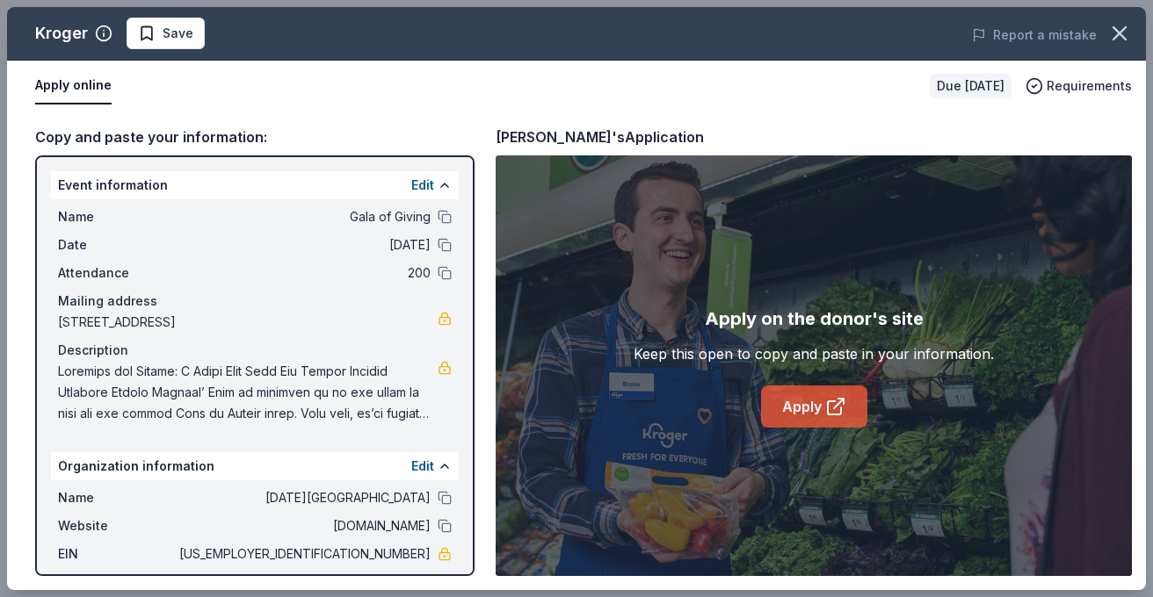
click at [811, 406] on link "Apply" at bounding box center [814, 407] width 106 height 42
click at [150, 34] on span "Save" at bounding box center [165, 33] width 55 height 21
